Goal: Task Accomplishment & Management: Manage account settings

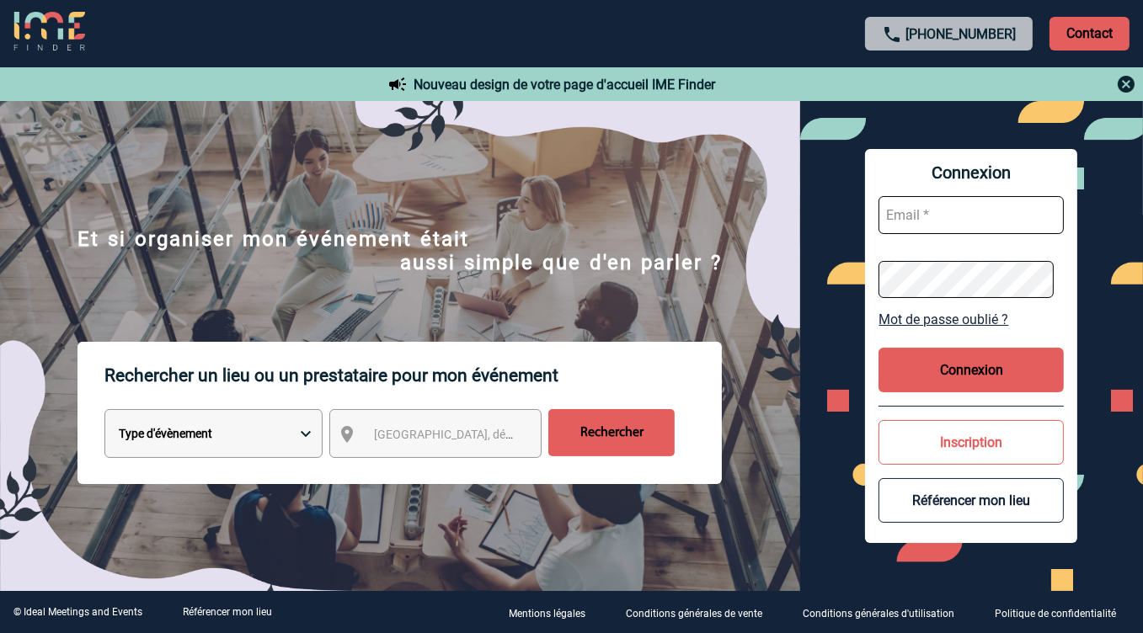
type input "[EMAIL_ADDRESS][DOMAIN_NAME]"
click at [1023, 216] on input "[EMAIL_ADDRESS][DOMAIN_NAME]" at bounding box center [971, 215] width 185 height 38
click at [901, 377] on button "Connexion" at bounding box center [971, 370] width 185 height 45
click at [900, 375] on button "Connexion" at bounding box center [971, 370] width 185 height 45
click at [878, 286] on div "Connexion [EMAIL_ADDRESS][DOMAIN_NAME] Mot de passe oublié ? Connexion Inscript…" at bounding box center [971, 346] width 212 height 395
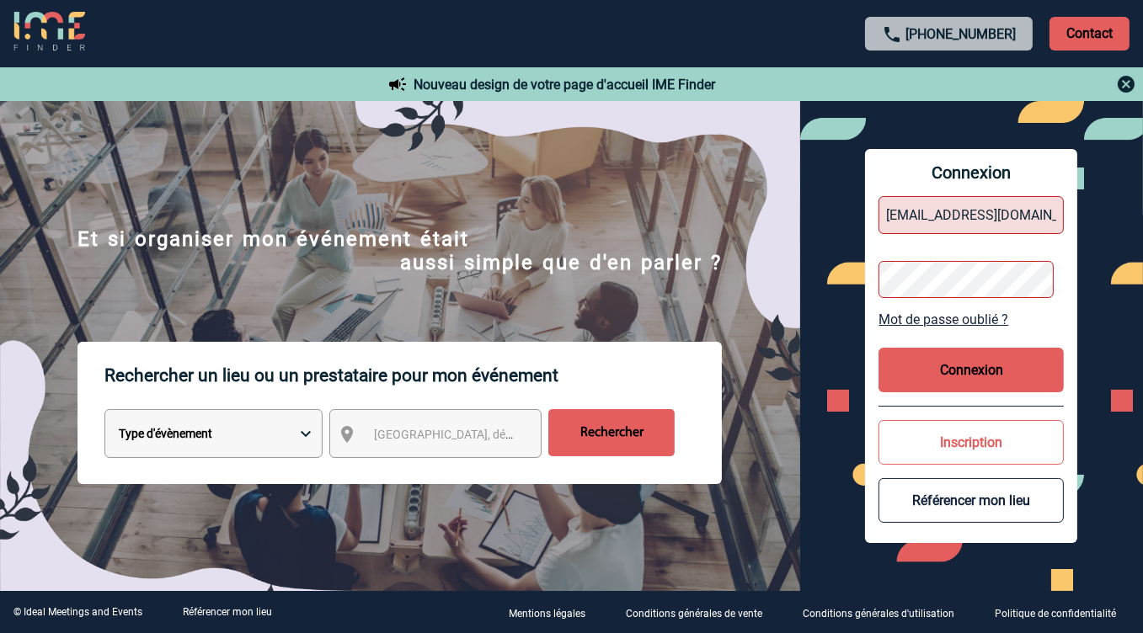
click at [878, 286] on div "Connexion [EMAIL_ADDRESS][DOMAIN_NAME] Mot de passe oublié ? Connexion Inscript…" at bounding box center [971, 346] width 212 height 395
click at [868, 270] on div "Connexion [EMAIL_ADDRESS][DOMAIN_NAME] Mot de passe oublié ? Connexion Inscript…" at bounding box center [971, 346] width 343 height 490
click at [911, 384] on button "Connexion" at bounding box center [971, 370] width 185 height 45
click at [948, 380] on button "Connexion" at bounding box center [971, 370] width 185 height 45
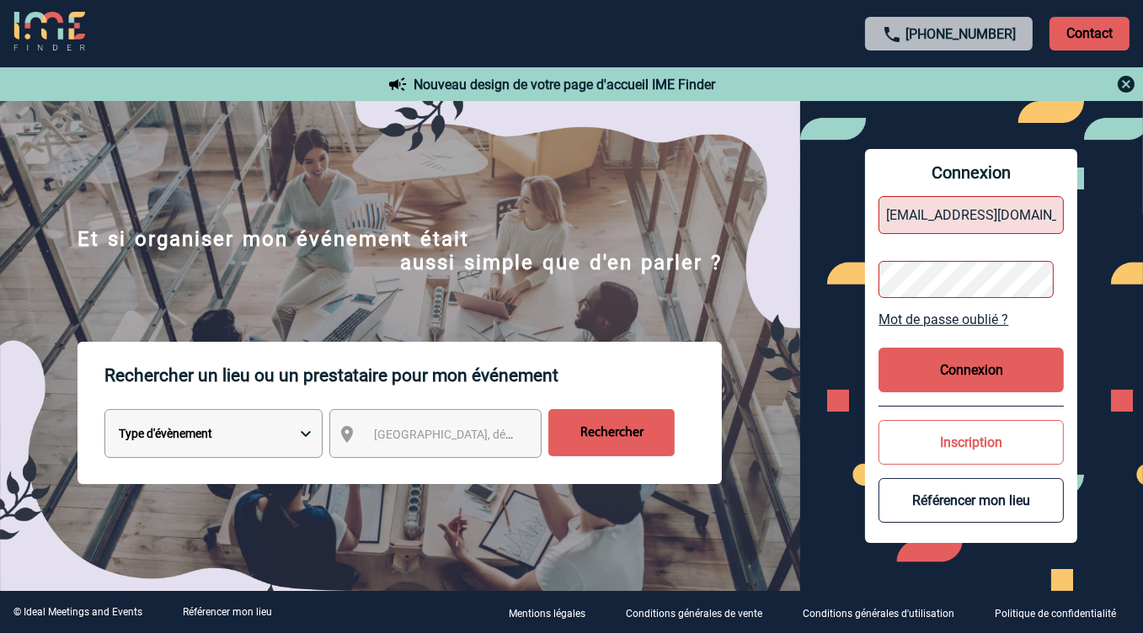
click at [944, 214] on input "[EMAIL_ADDRESS][DOMAIN_NAME]" at bounding box center [971, 215] width 185 height 38
paste input "P"
type input "[EMAIL_ADDRESS][DOMAIN_NAME]"
click at [879, 275] on div "Connexion [EMAIL_ADDRESS][DOMAIN_NAME] Mot de passe oublié ? Connexion Inscript…" at bounding box center [971, 346] width 212 height 395
click at [933, 247] on form "[EMAIL_ADDRESS][DOMAIN_NAME]" at bounding box center [971, 248] width 185 height 130
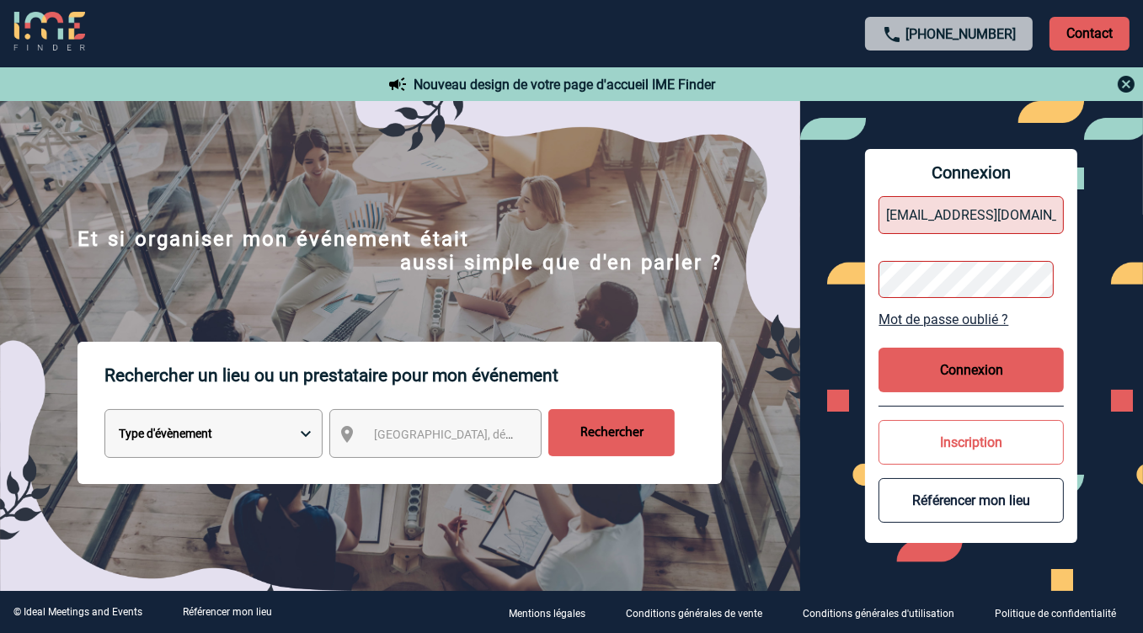
click at [963, 366] on button "Connexion" at bounding box center [971, 370] width 185 height 45
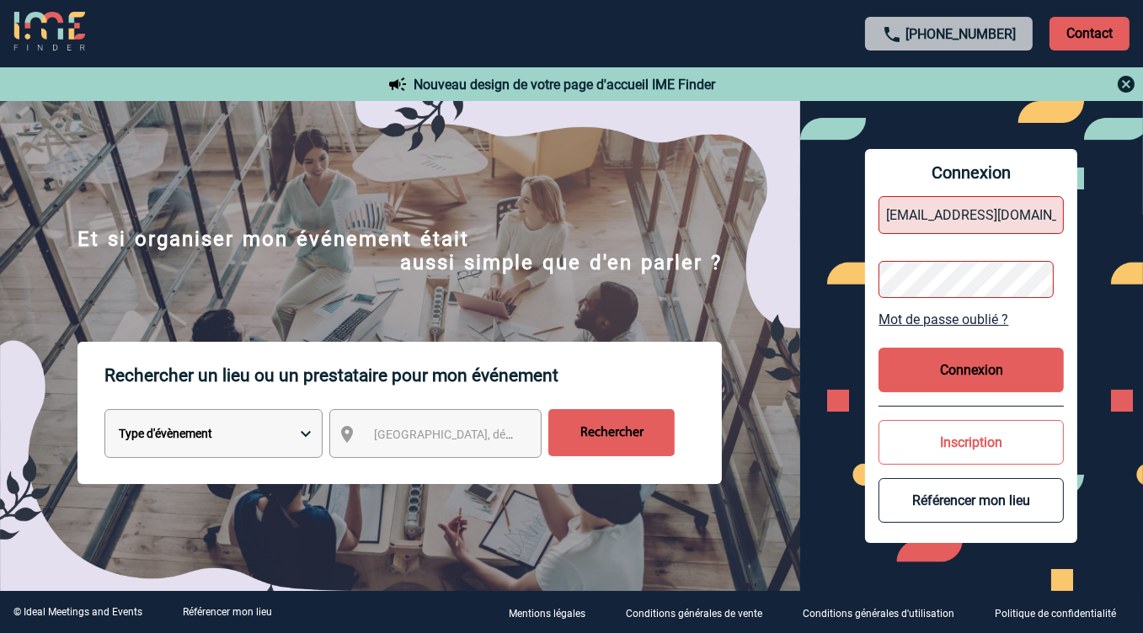
click at [963, 366] on button "Connexion" at bounding box center [971, 370] width 185 height 45
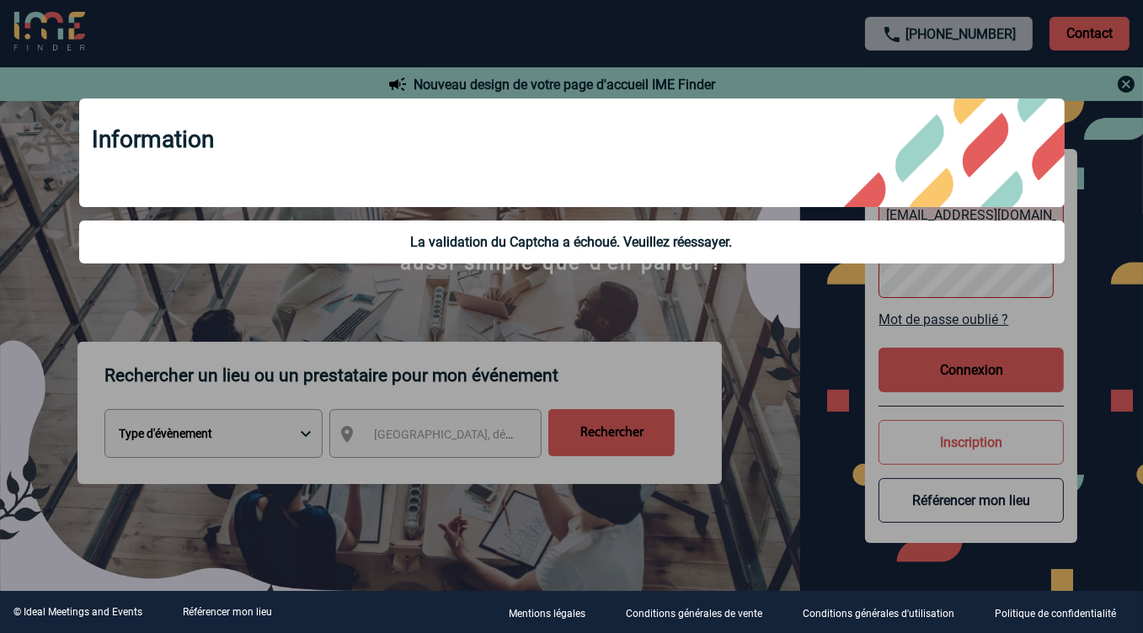
click at [799, 353] on div at bounding box center [571, 316] width 1143 height 633
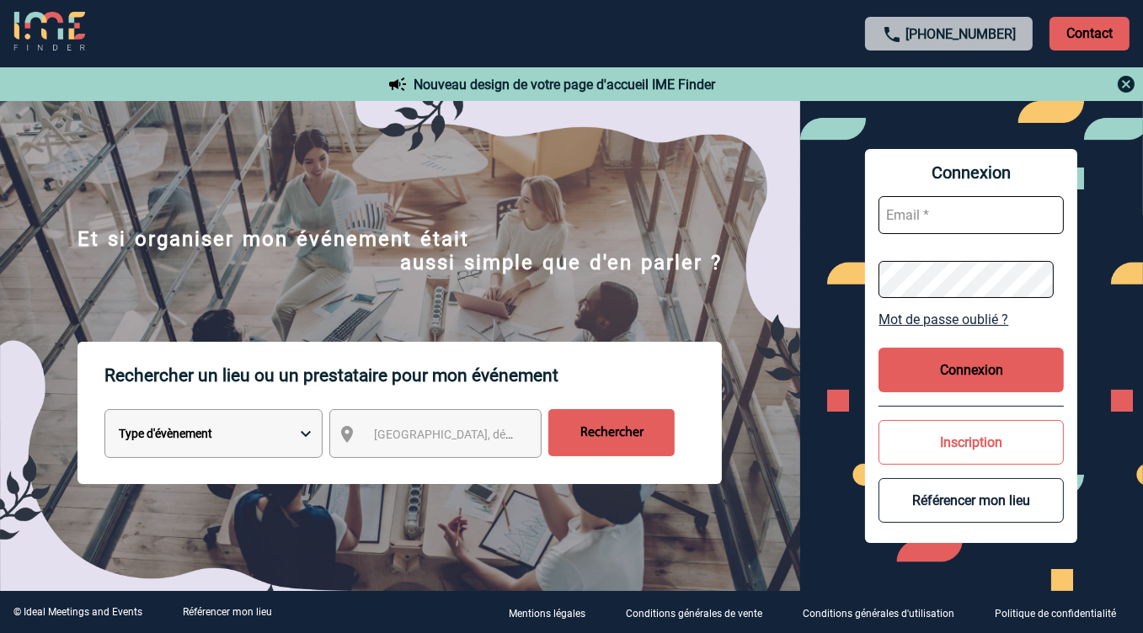
type input "event@workandshare.com"
click at [935, 224] on input "event@workandshare.com" at bounding box center [971, 215] width 185 height 38
click at [986, 354] on button "Connexion" at bounding box center [971, 370] width 185 height 45
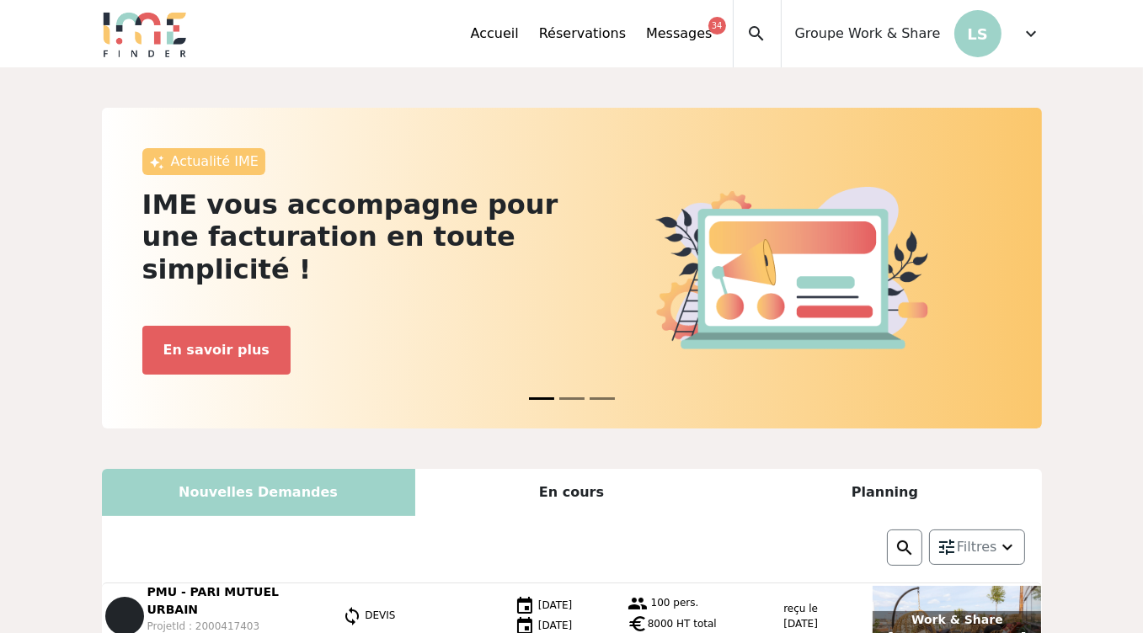
click at [825, 36] on span "Groupe Work & Share" at bounding box center [868, 34] width 146 height 20
click at [1031, 31] on span "expand_more" at bounding box center [1032, 34] width 20 height 20
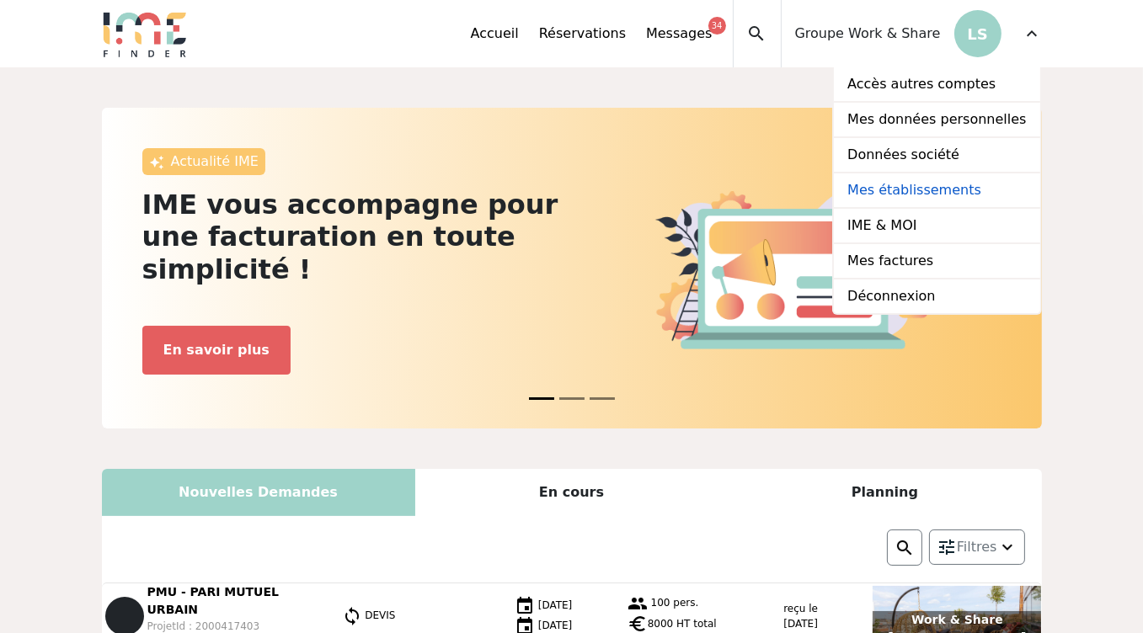
click at [964, 184] on link "Mes établissements" at bounding box center [937, 191] width 206 height 35
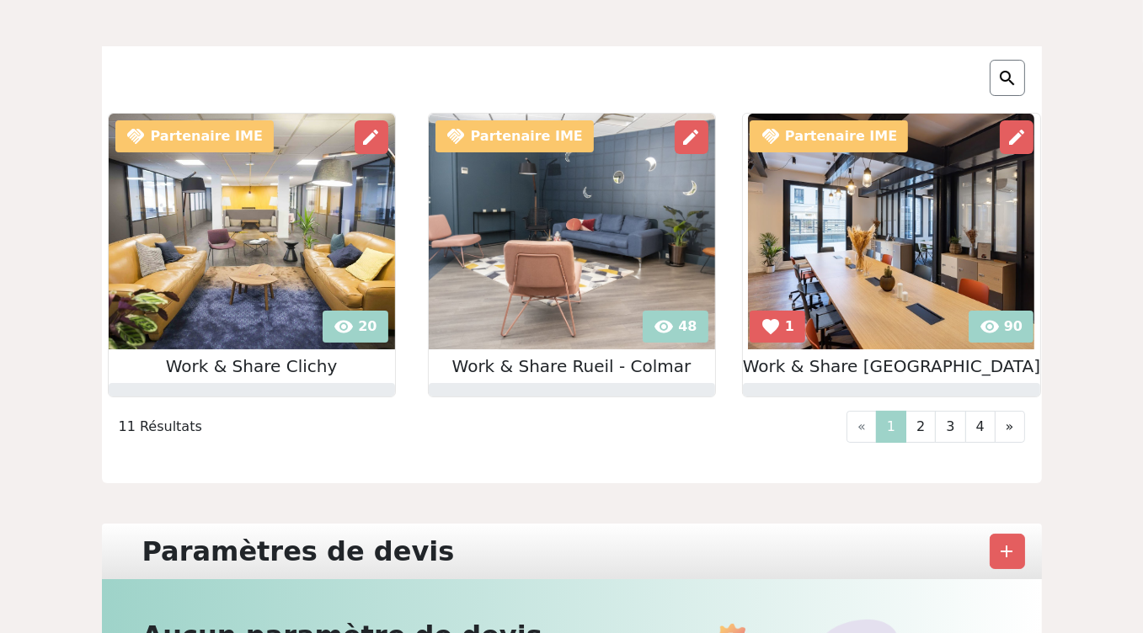
scroll to position [166, 0]
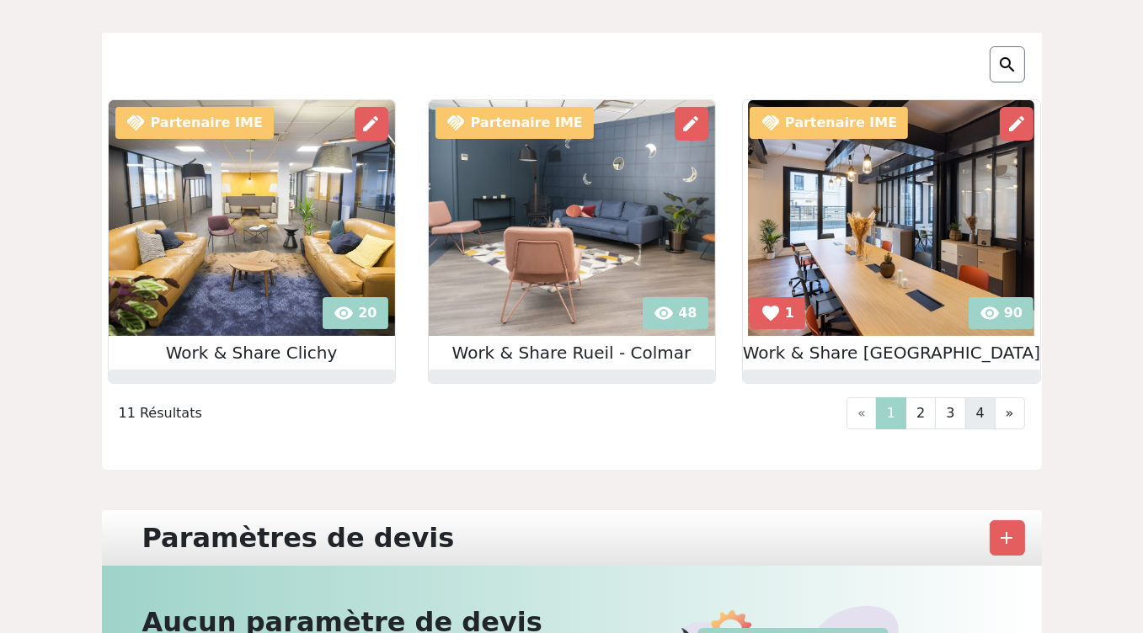
click at [981, 413] on link "4" at bounding box center [980, 414] width 30 height 32
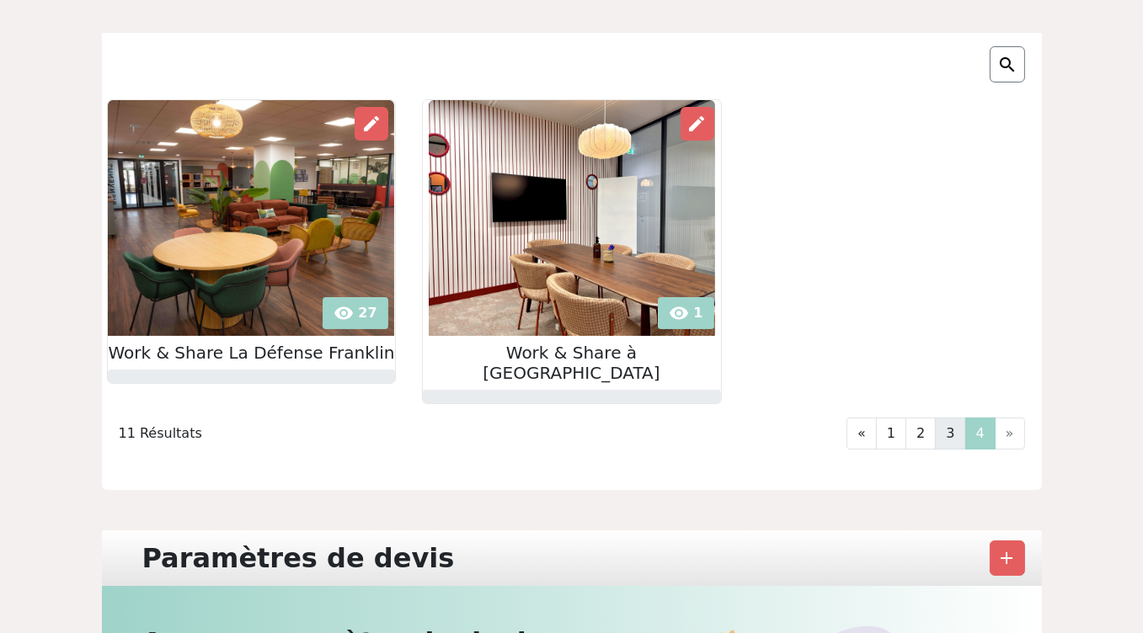
click at [948, 418] on link "3" at bounding box center [950, 434] width 30 height 32
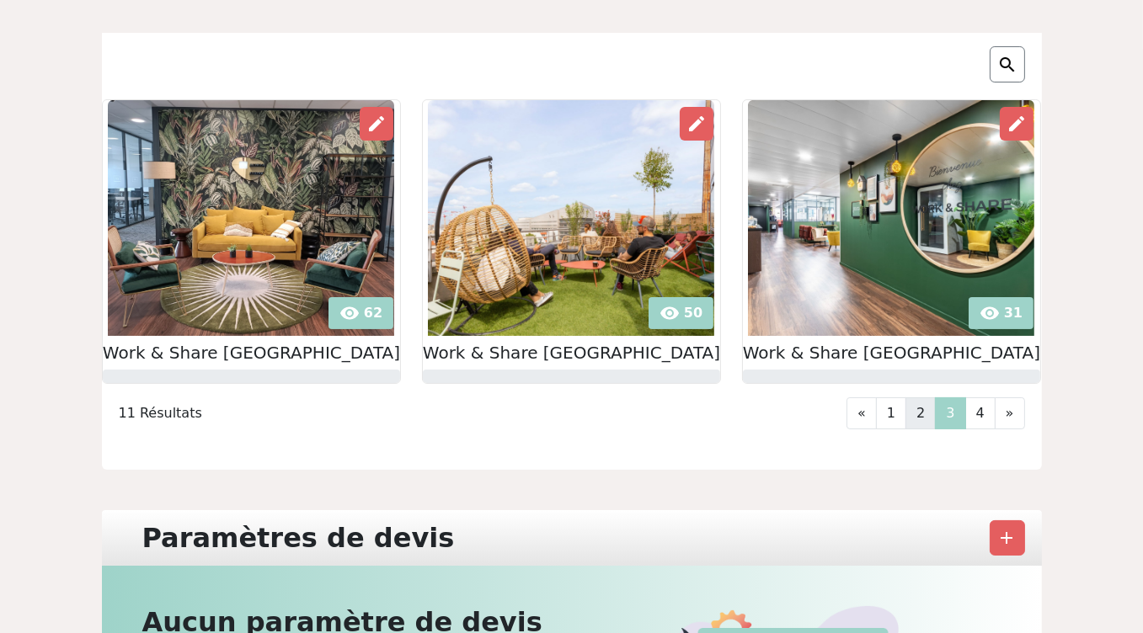
click at [928, 414] on link "2" at bounding box center [920, 414] width 30 height 32
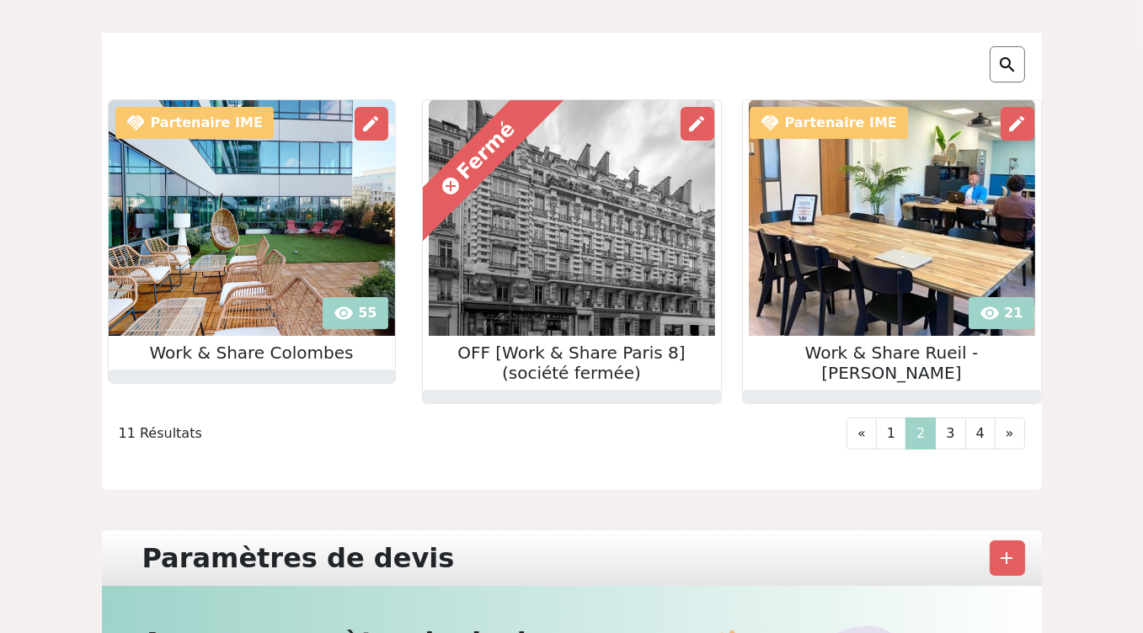
click at [903, 414] on div "handshake Partenaire IME visibility 55 edit Work & Share Colombes cancel 45" at bounding box center [572, 294] width 940 height 391
click at [898, 424] on link "1" at bounding box center [891, 434] width 30 height 32
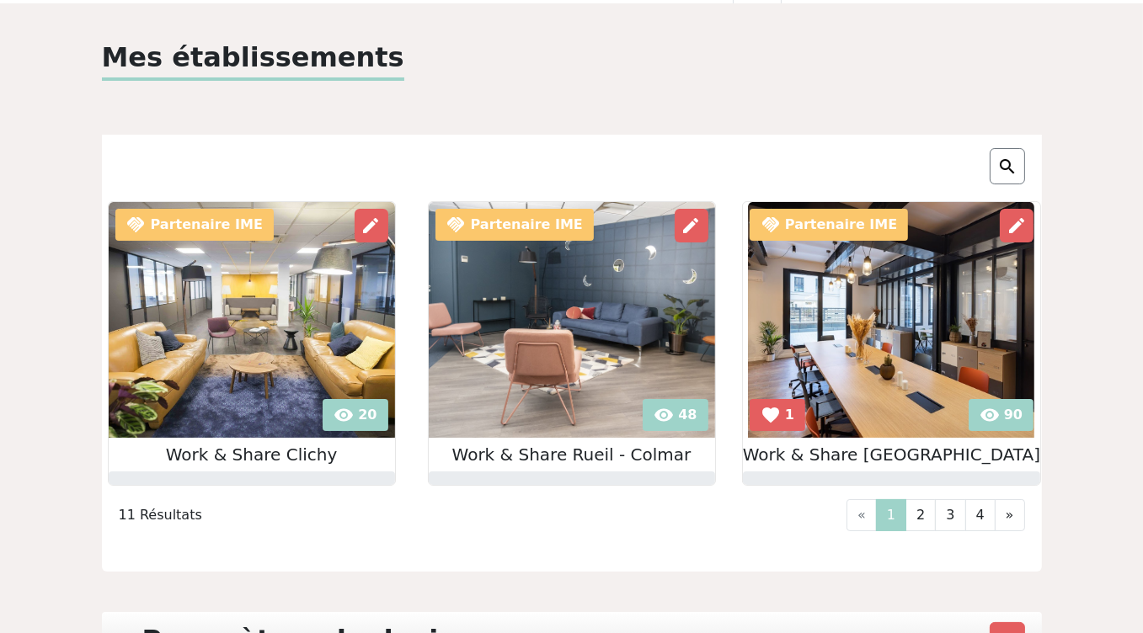
scroll to position [0, 0]
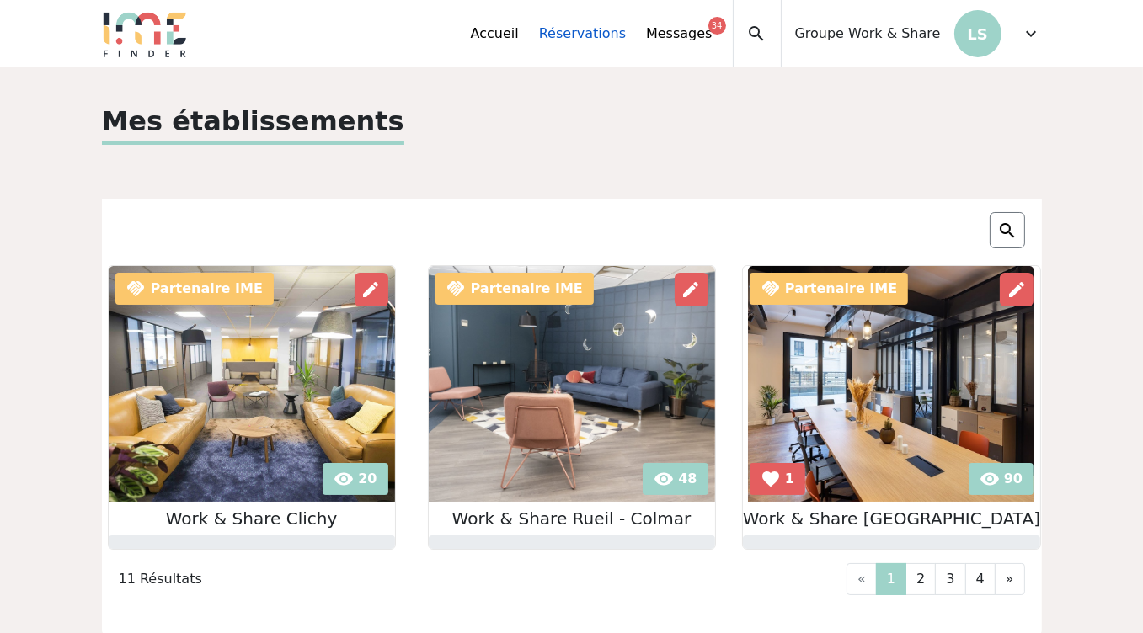
click at [608, 29] on link "Réservations" at bounding box center [582, 34] width 87 height 20
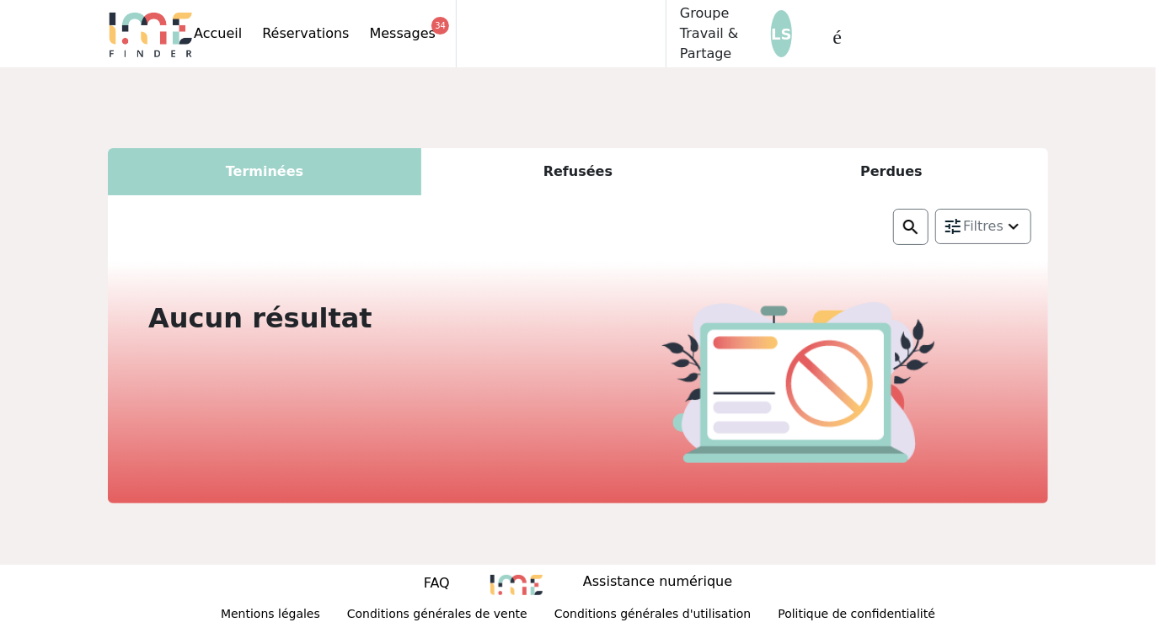
click at [605, 189] on div "Refusées" at bounding box center [577, 171] width 313 height 47
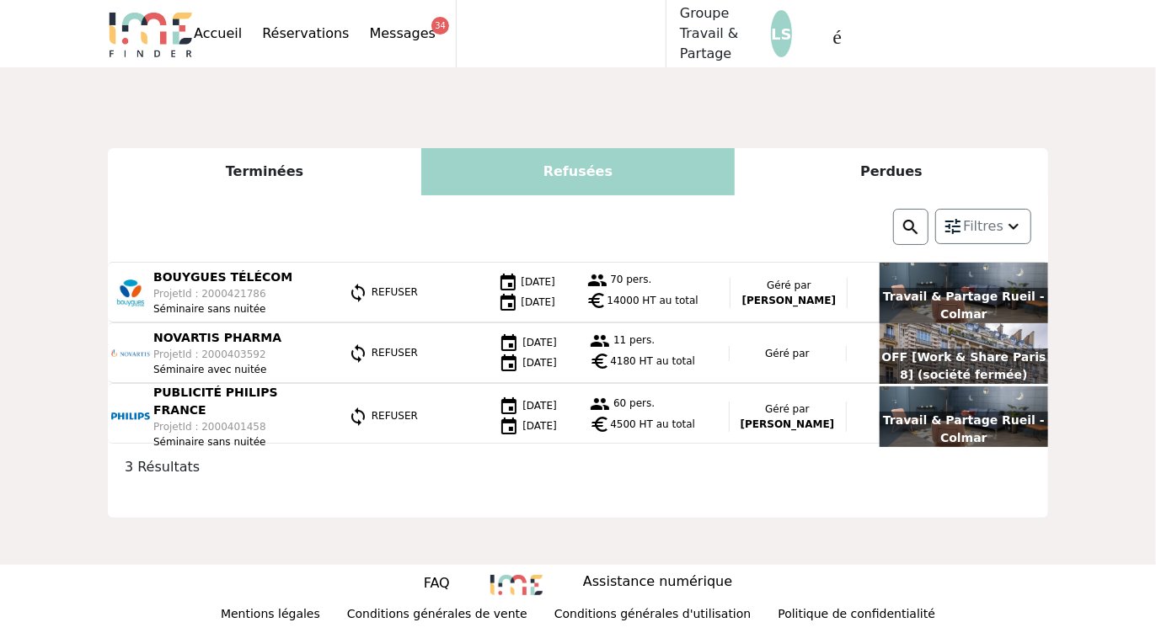
click at [917, 139] on div "Terminées Refusées Perdues Filtres Nom de l'établissement Travail & Partage Col…" at bounding box center [578, 316] width 1156 height 498
click at [913, 158] on div "Perdues" at bounding box center [890, 171] width 313 height 47
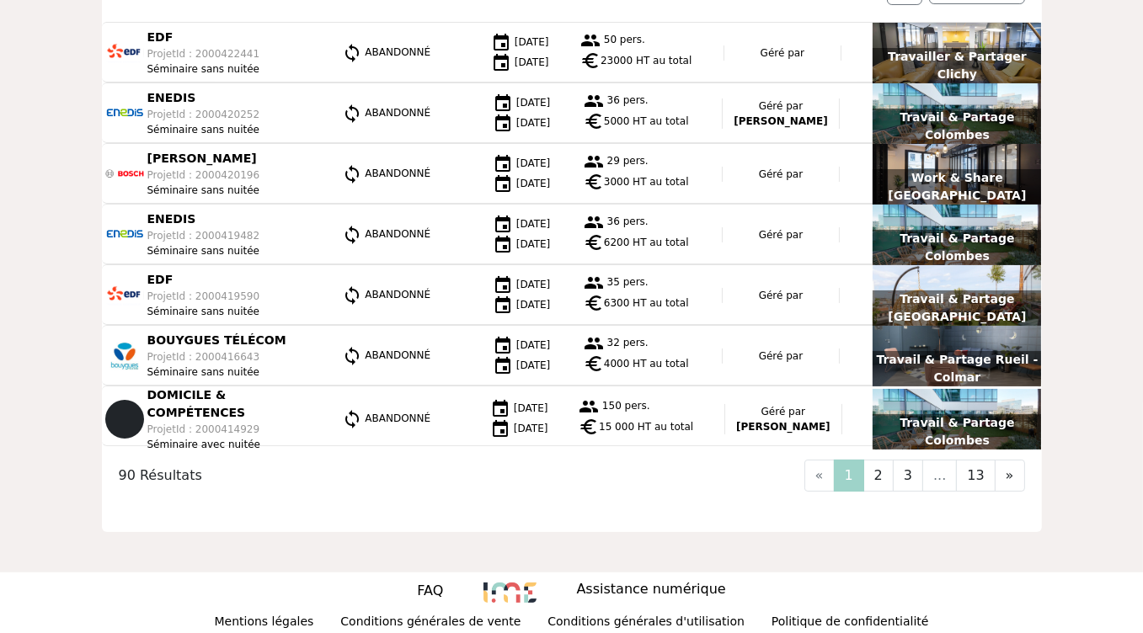
scroll to position [244, 0]
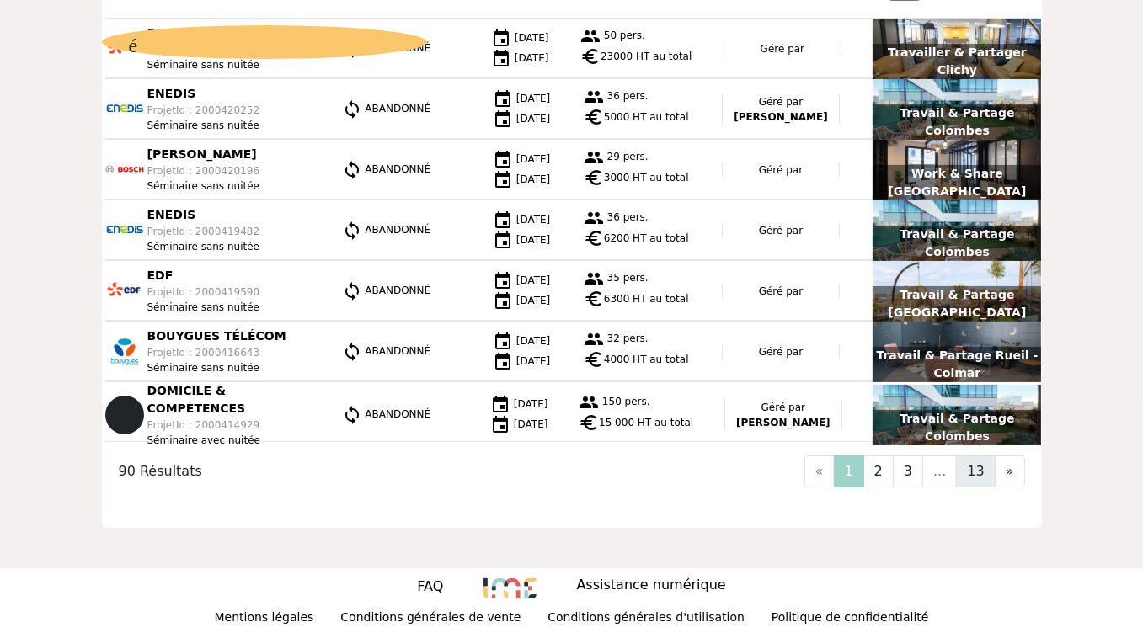
click at [982, 474] on font "13" at bounding box center [975, 471] width 17 height 16
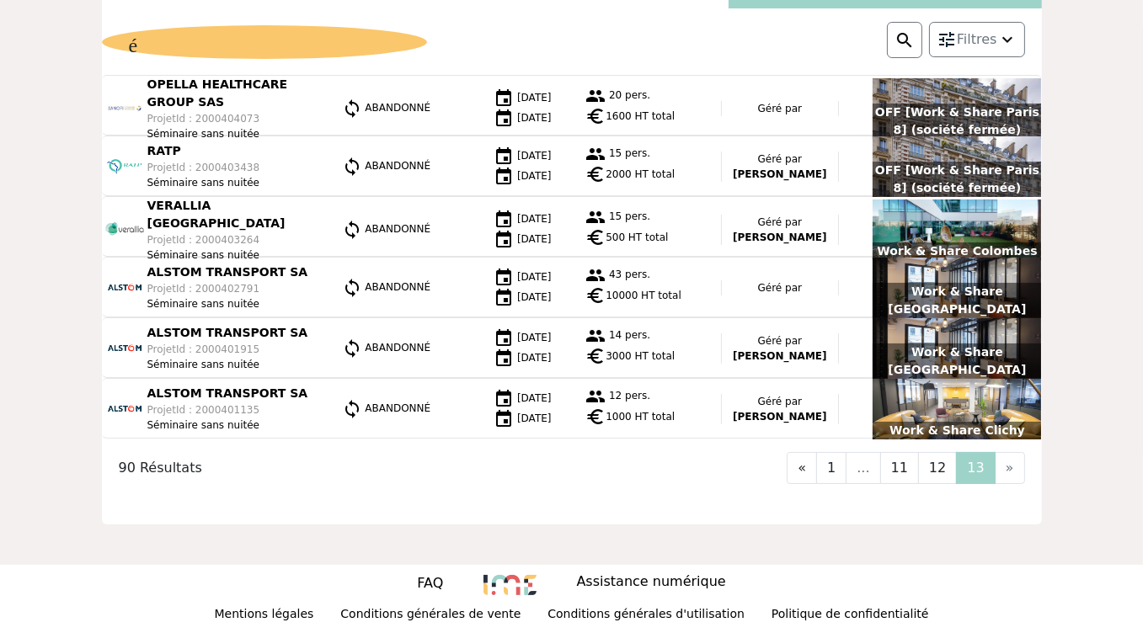
scroll to position [187, 0]
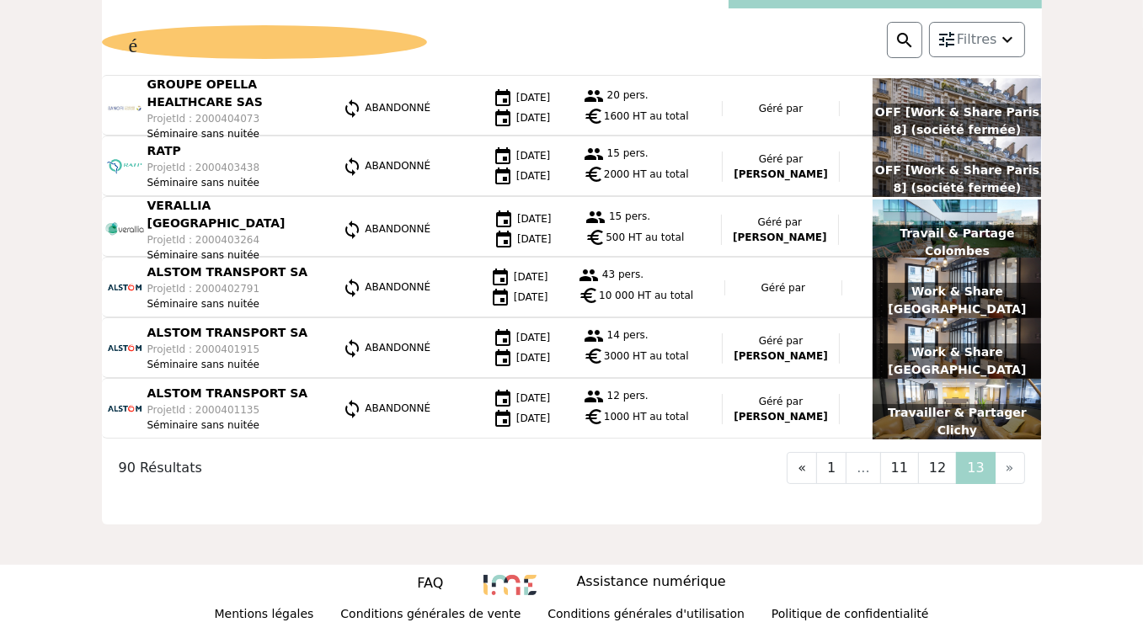
click at [870, 468] on li "..." at bounding box center [864, 468] width 34 height 32
click at [847, 468] on link "1" at bounding box center [831, 468] width 30 height 32
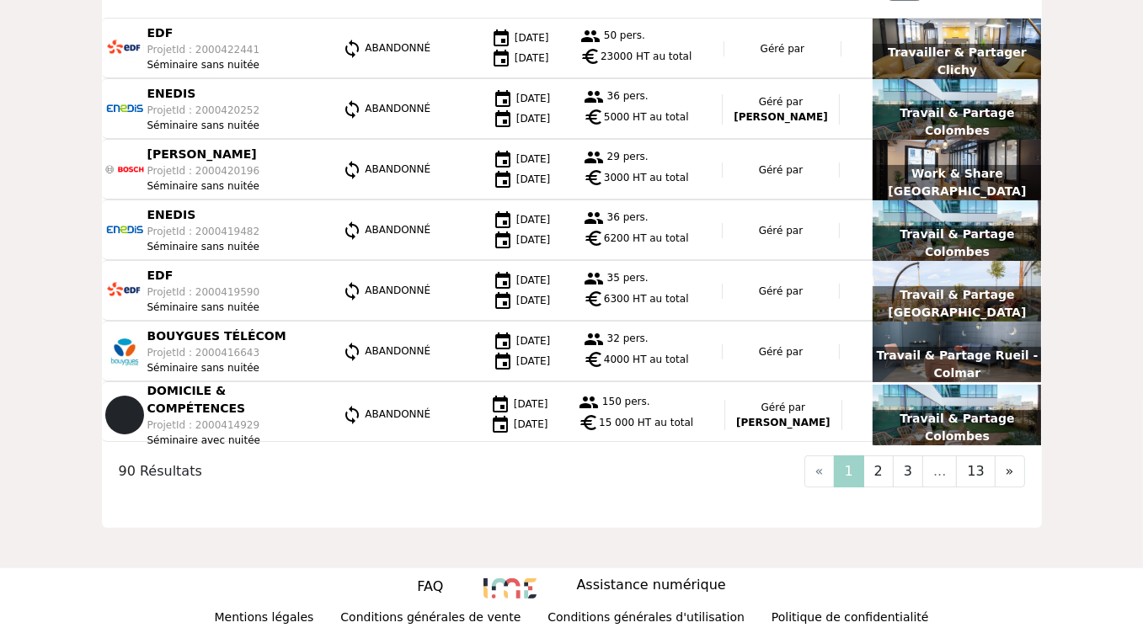
scroll to position [0, 0]
